Goal: Navigation & Orientation: Understand site structure

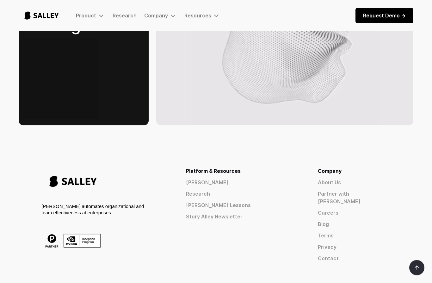
scroll to position [1005, 0]
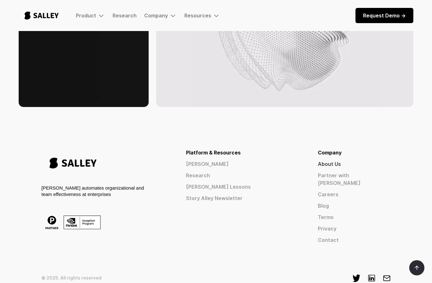
click at [360, 160] on link "About Us" at bounding box center [354, 164] width 73 height 8
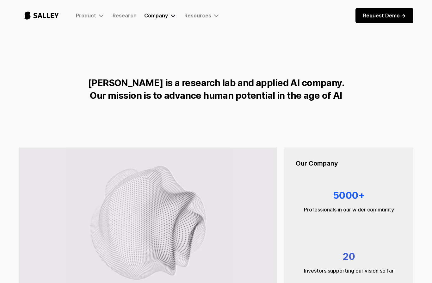
click at [148, 19] on div "Company" at bounding box center [160, 16] width 33 height 8
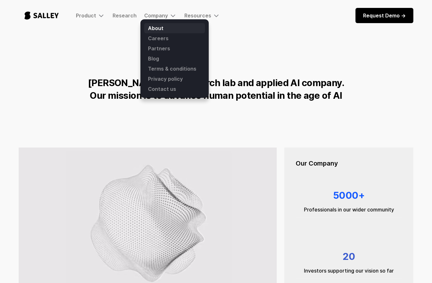
click at [148, 28] on link "About" at bounding box center [174, 28] width 61 height 10
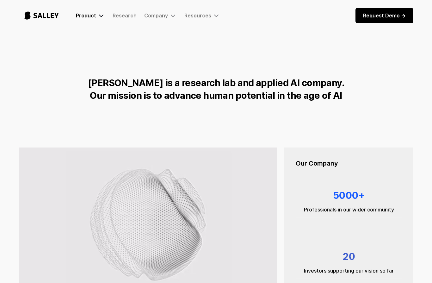
click at [93, 13] on div "Product" at bounding box center [86, 15] width 20 height 6
